Goal: Task Accomplishment & Management: Complete application form

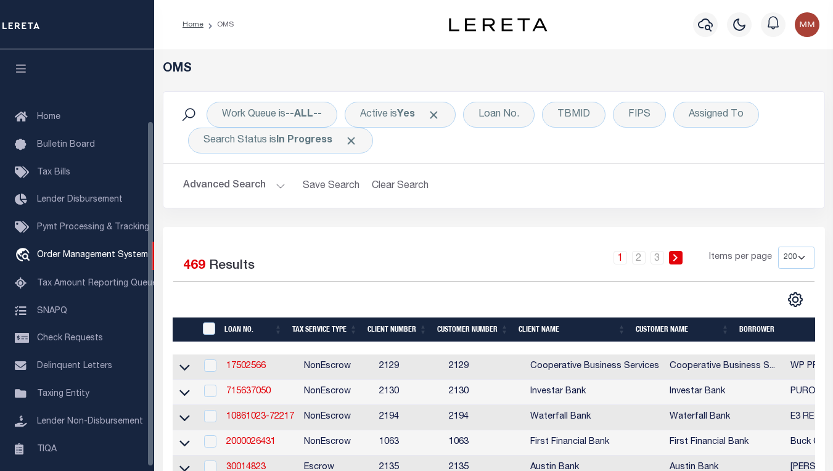
select select "200"
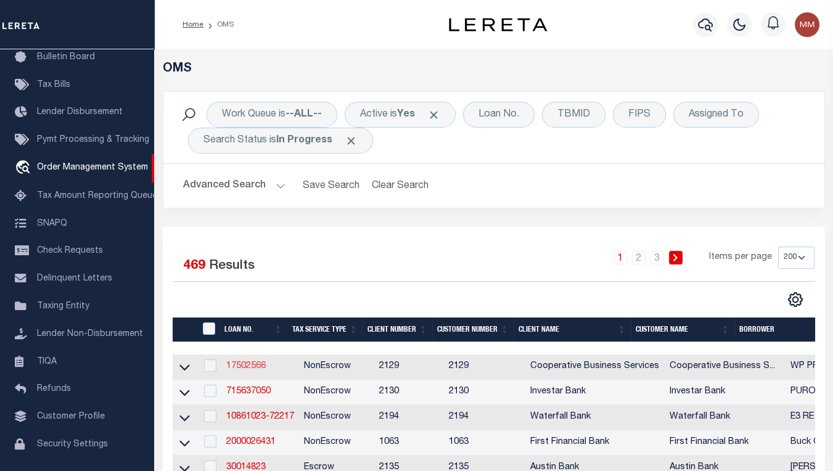
click at [233, 362] on link "17502566" at bounding box center [245, 366] width 39 height 9
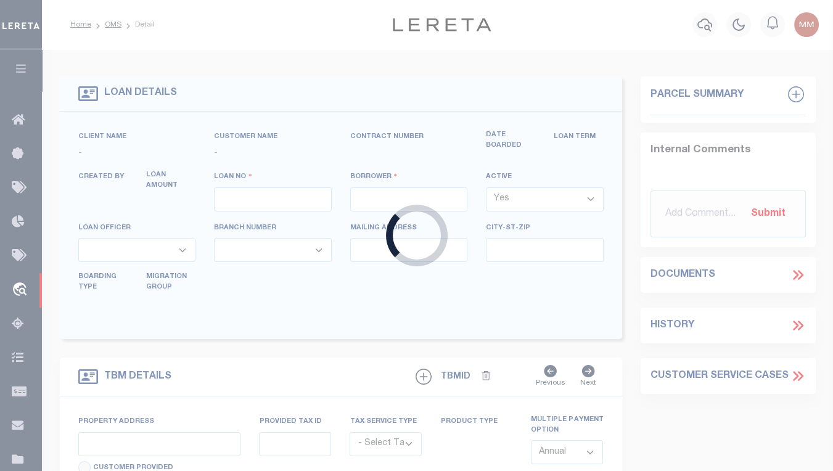
type input "17502566"
type input "WP PROPERTIES QOZB LLC"
select select
type input "[STREET_ADDRESS]"
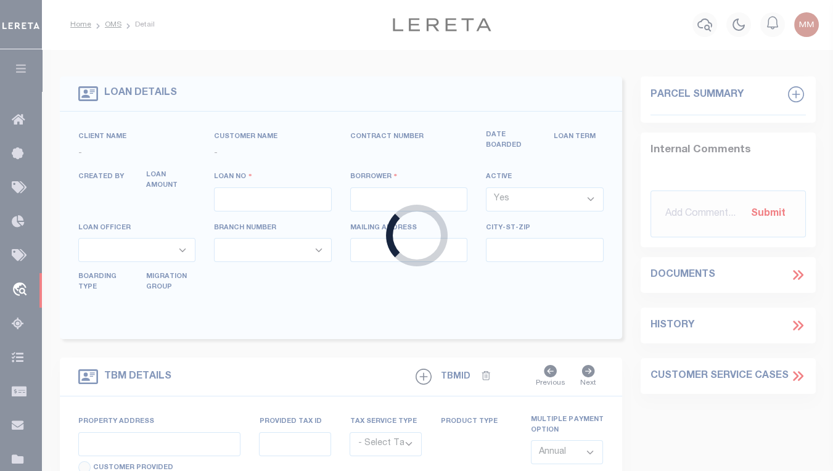
type input "[GEOGRAPHIC_DATA], OH 43215"
select select "10"
select select "NonEscrow"
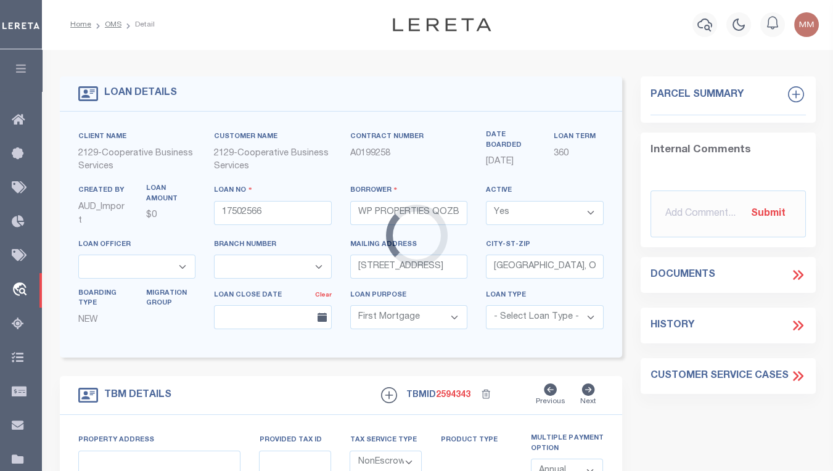
select select "4848"
select select "3334"
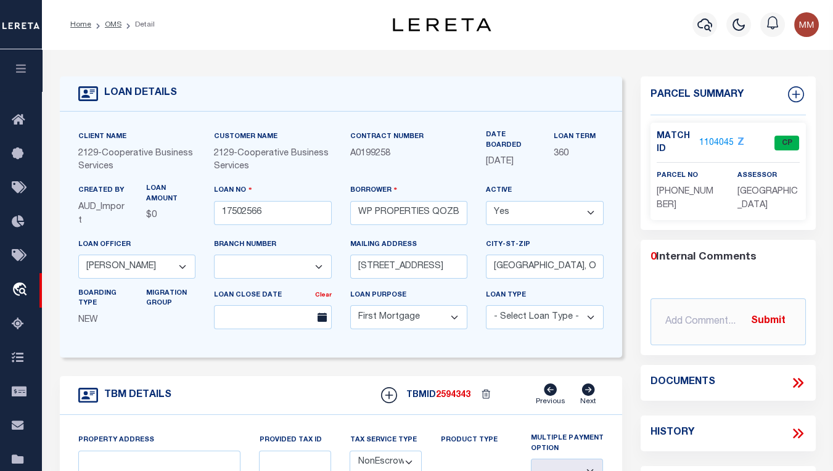
type input "[DATE]-[DATE][STREET_ADDRESS]"
select select
type input "[GEOGRAPHIC_DATA]"
type input "4571"
type input "OH"
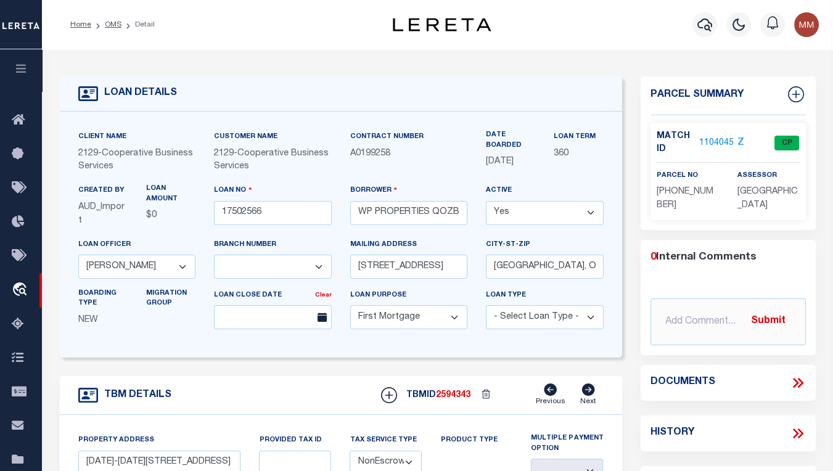
select select
click at [105, 22] on link "OMS" at bounding box center [113, 24] width 17 height 7
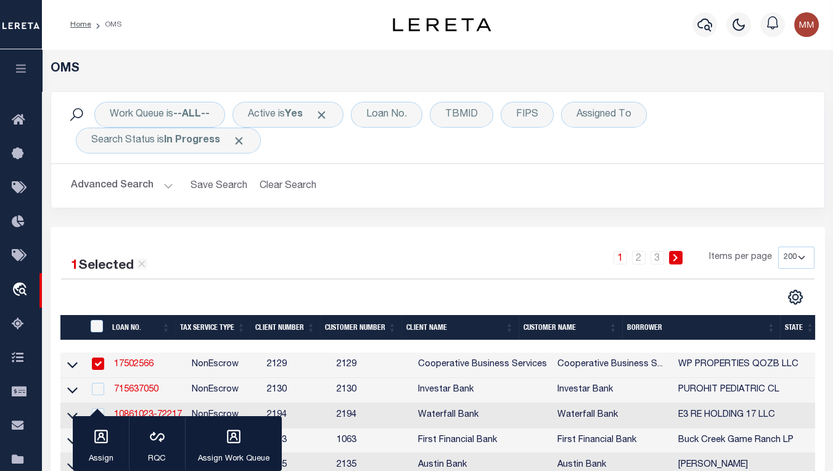
click at [367, 247] on div "1 2 3 Items per page 10 25 50 100 200" at bounding box center [534, 263] width 560 height 32
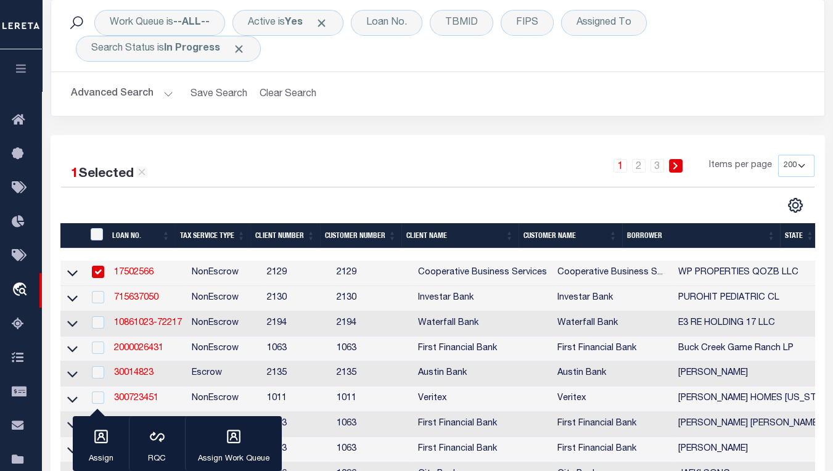
scroll to position [112, 0]
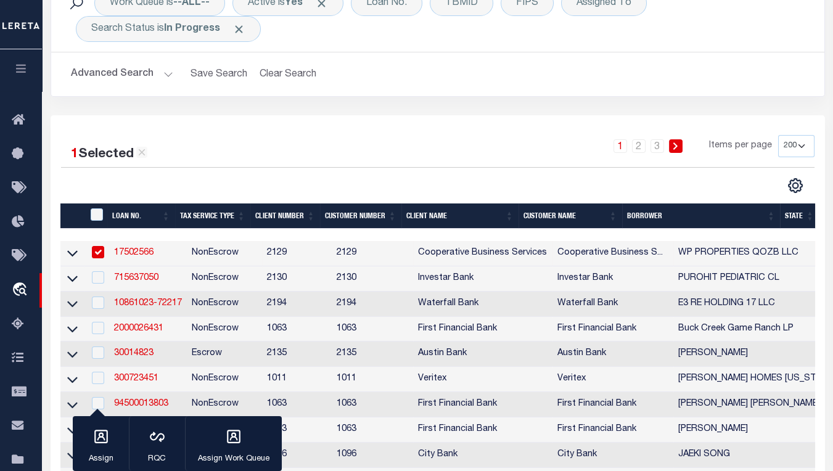
click at [118, 248] on link "17502566" at bounding box center [133, 252] width 39 height 9
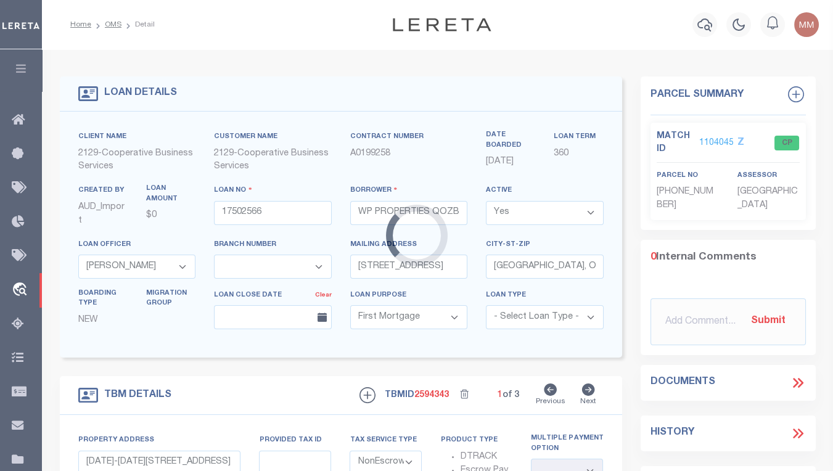
select select
select select "4848"
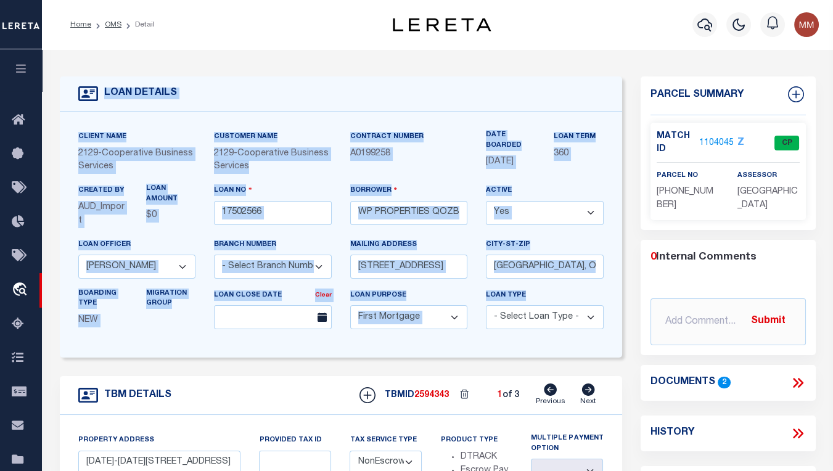
drag, startPoint x: 105, startPoint y: 91, endPoint x: 531, endPoint y: 274, distance: 463.7
click at [531, 274] on div "LOAN DETAILS Client Name 2129 - Cooperative Business Services Customer Name 212…" at bounding box center [341, 216] width 562 height 281
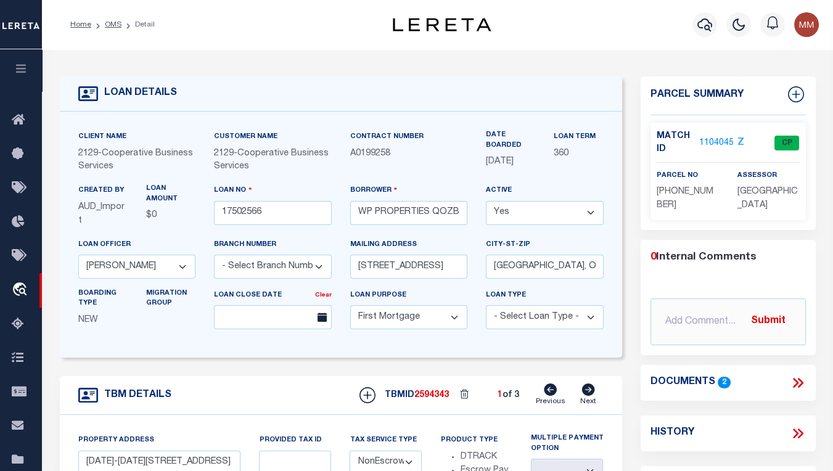
click at [121, 341] on form "LOAN DETAILS Client Name 2129 - Customer Name $0" at bounding box center [341, 426] width 562 height 700
drag, startPoint x: 644, startPoint y: 88, endPoint x: 794, endPoint y: 303, distance: 262.1
click at [794, 303] on div "Parcel Summary Match ID 1104045 Z parcel no [PHONE_NUMBER] 0 2" at bounding box center [728, 426] width 194 height 700
copy div "Parcel Summary Match ID 1104045 Z CP parcel no [PHONE_NUMBER] assessor FRANKLIN…"
click at [105, 60] on div "LOAN DETAILS Client Name 2129" at bounding box center [437, 431] width 791 height 764
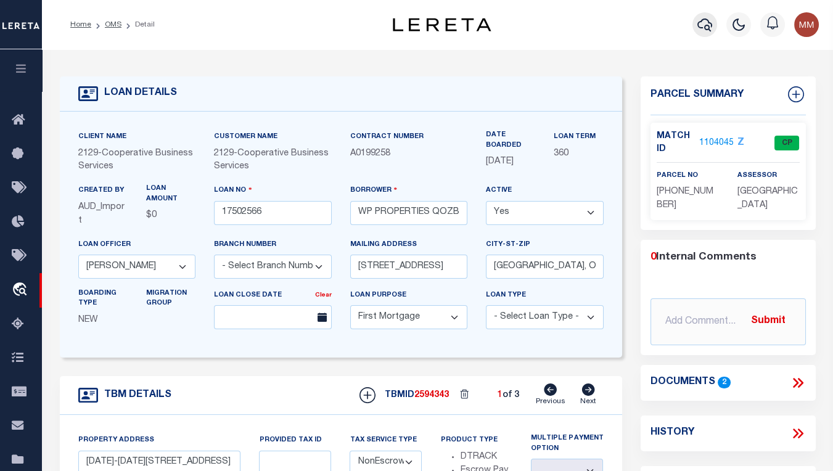
click at [701, 25] on icon "button" at bounding box center [704, 24] width 15 height 15
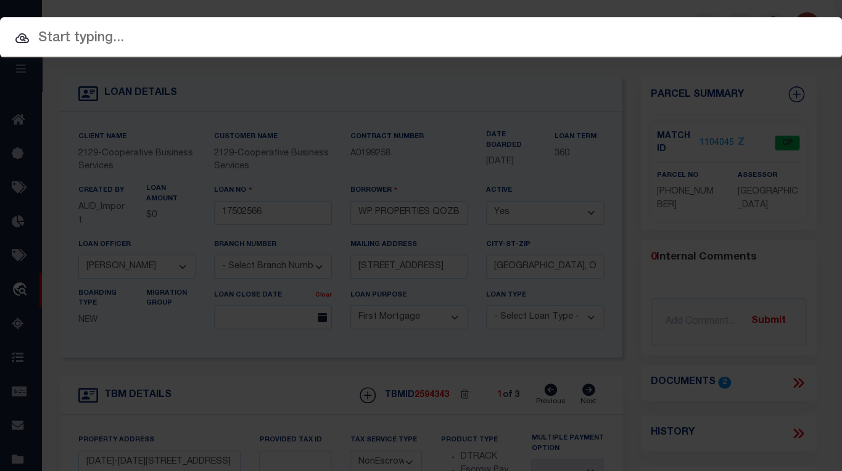
click at [146, 37] on input "text" at bounding box center [421, 39] width 842 height 22
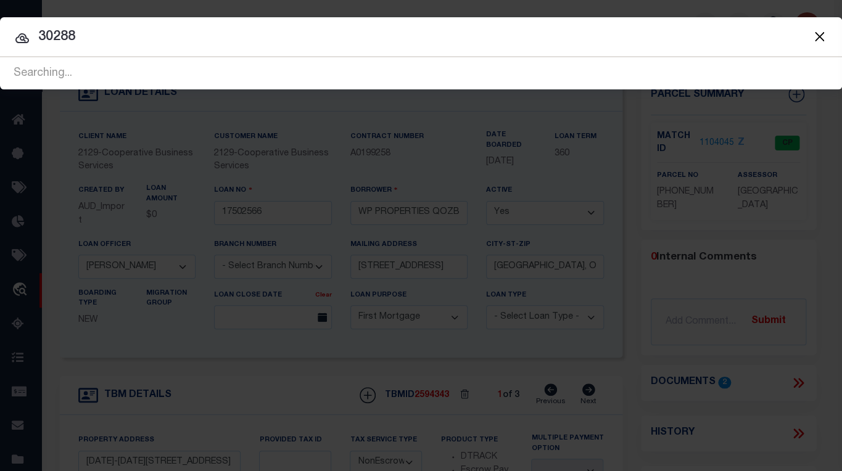
type input "30288"
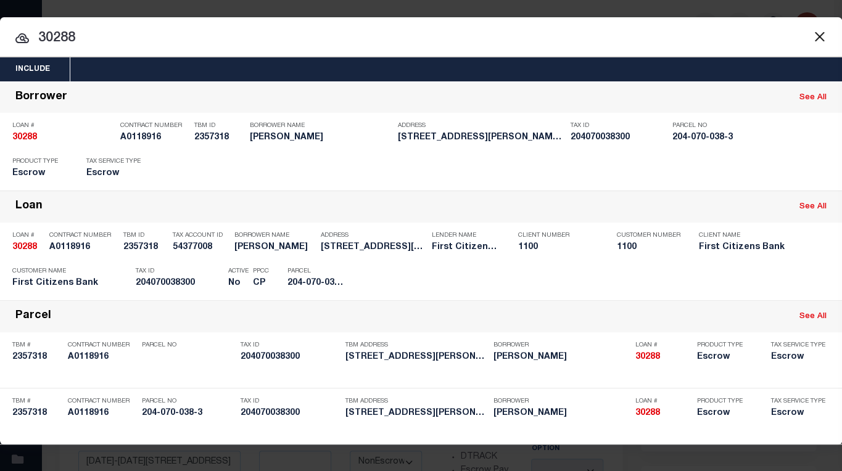
click at [818, 33] on button "Close" at bounding box center [819, 36] width 16 height 16
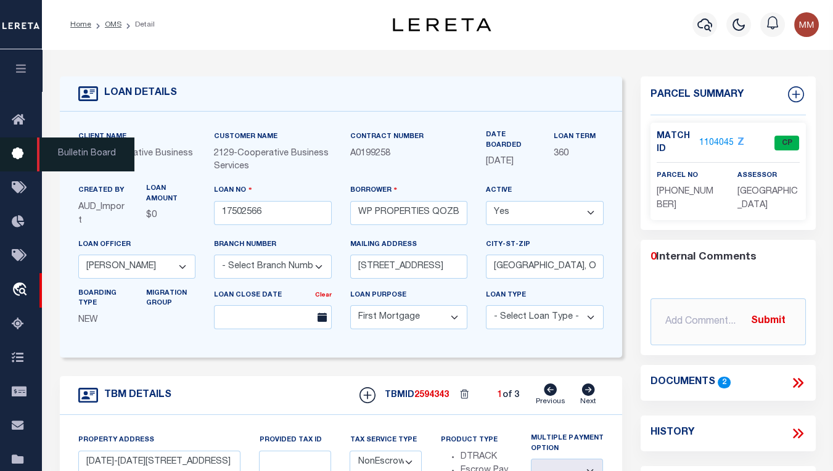
click at [12, 158] on icon at bounding box center [22, 154] width 20 height 15
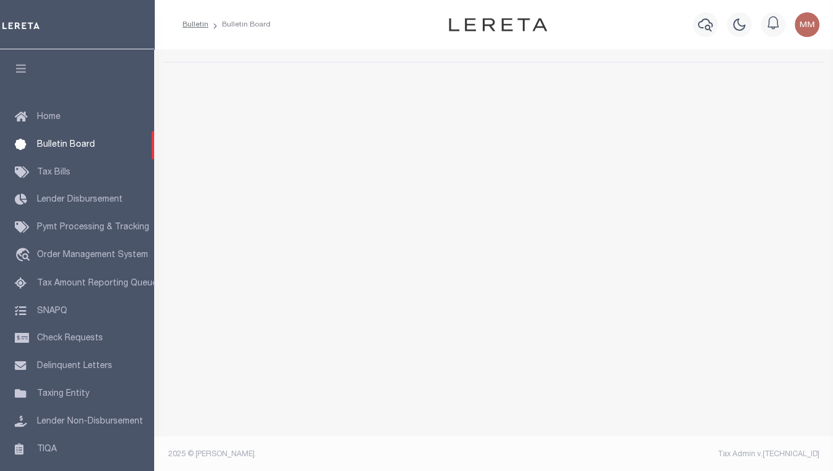
select select "50"
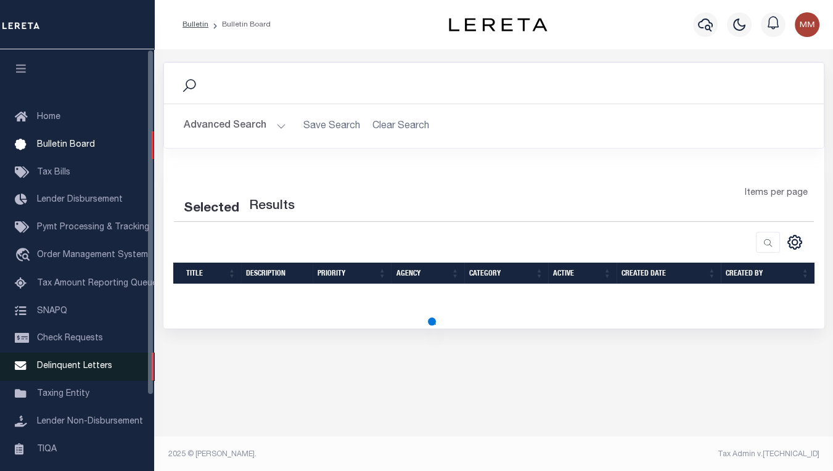
select select "50"
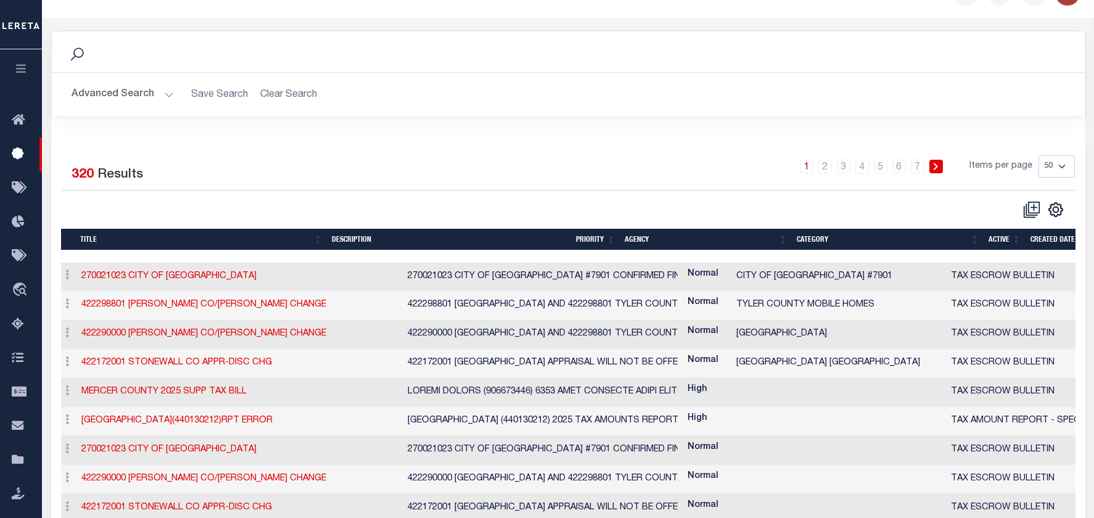
scroll to position [0, 6]
